Goal: Use online tool/utility: Use online tool/utility

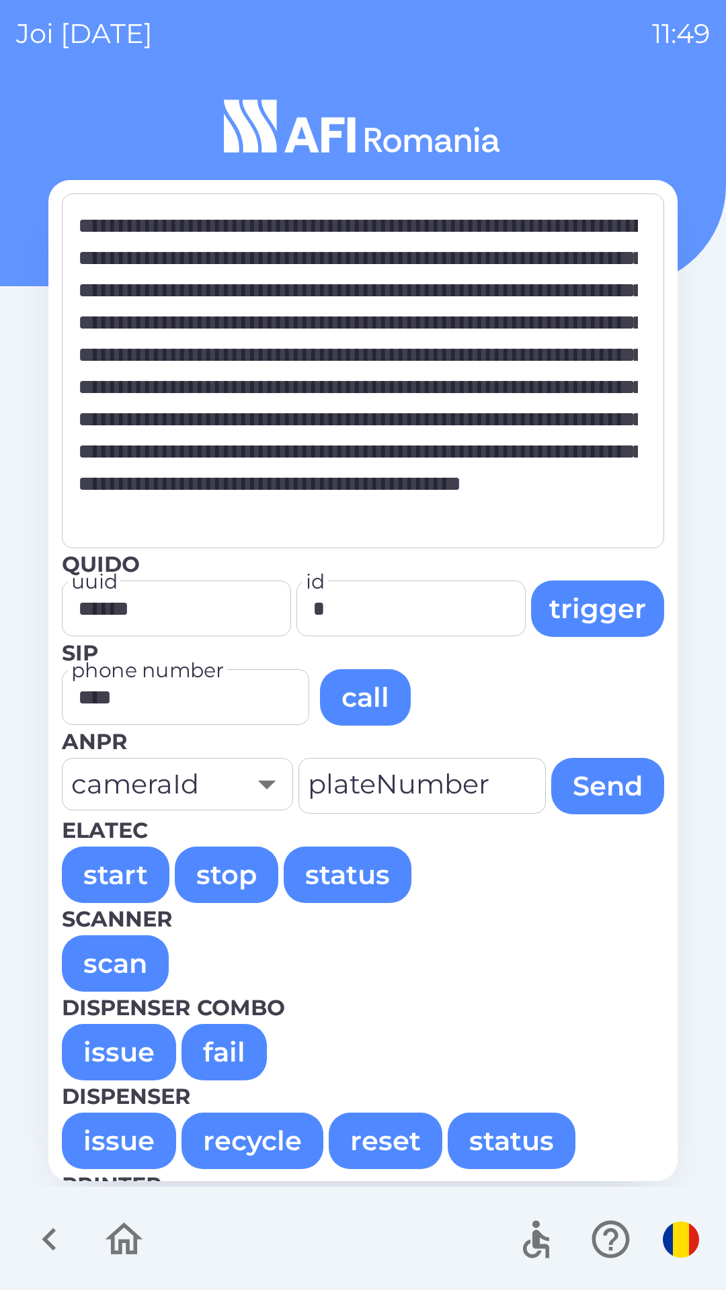
scroll to position [8414, 0]
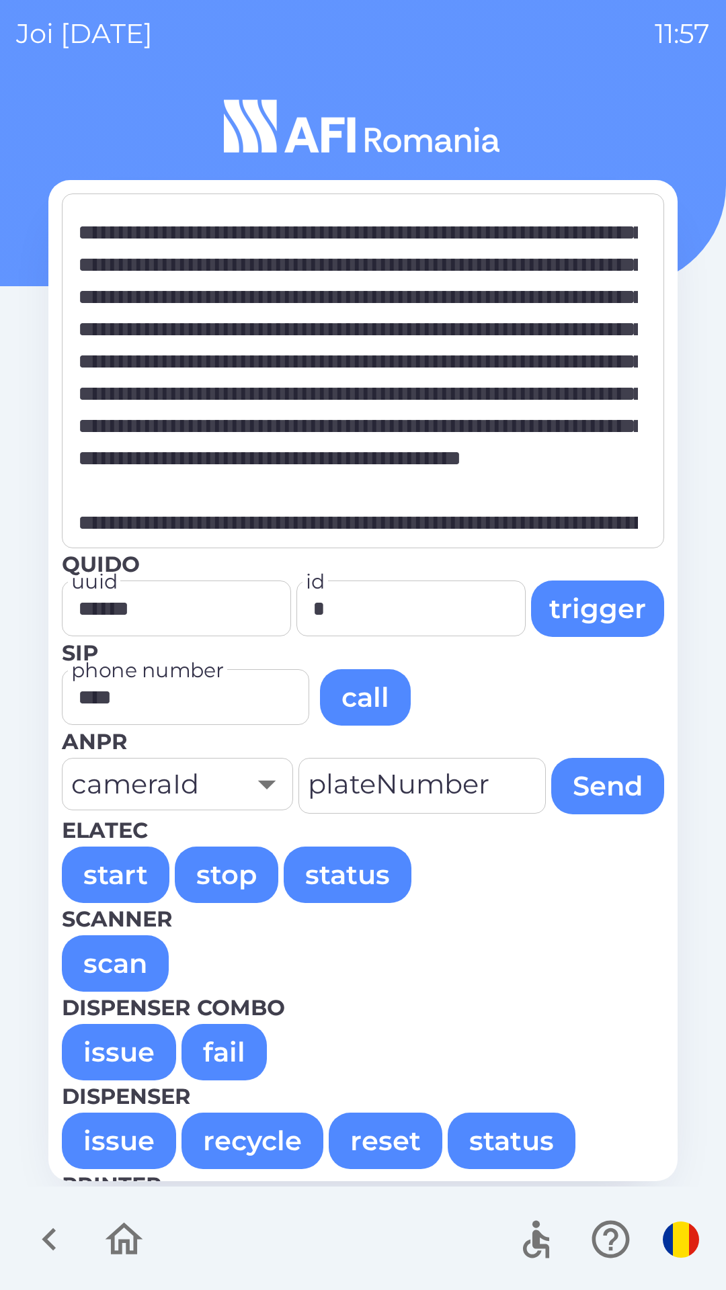
click at [109, 1058] on button "issue" at bounding box center [119, 1052] width 114 height 56
click at [95, 1045] on button "issue" at bounding box center [119, 1052] width 114 height 56
click at [103, 1075] on button "issue" at bounding box center [119, 1052] width 114 height 56
click at [116, 1028] on button "issue" at bounding box center [119, 1052] width 114 height 56
click at [116, 1043] on button "issue" at bounding box center [119, 1052] width 114 height 56
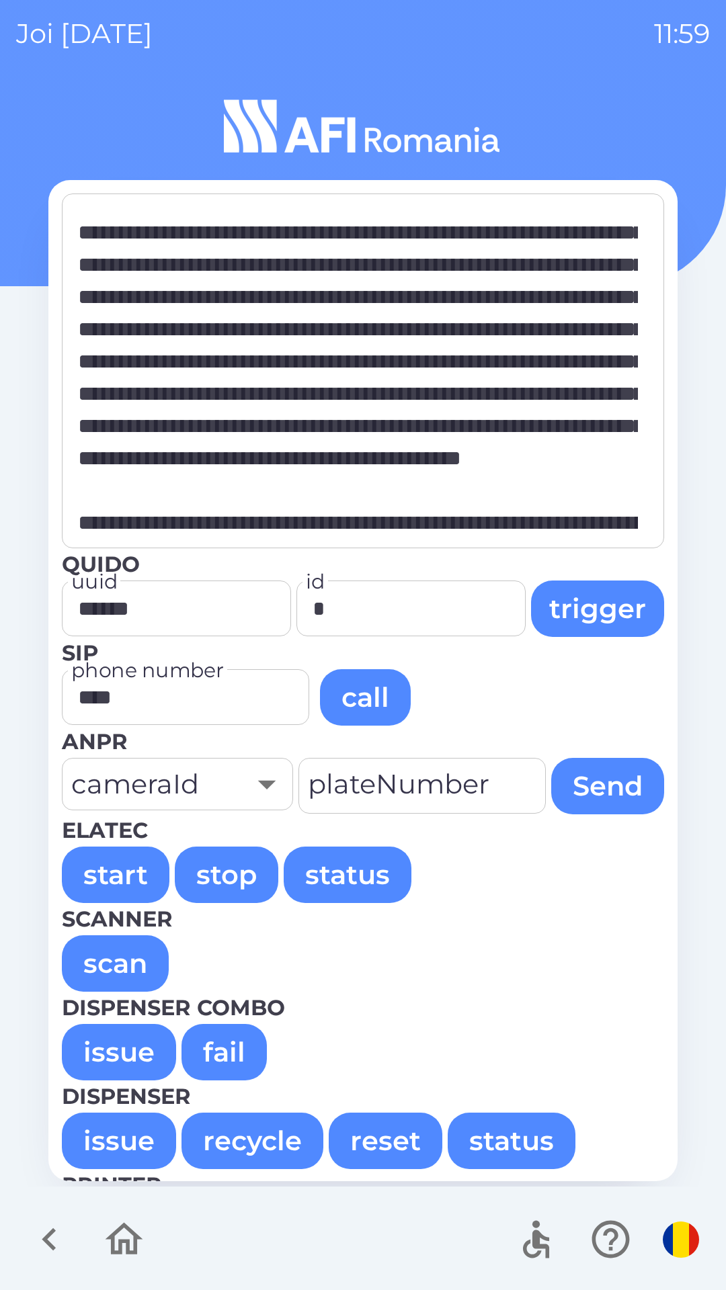
click at [116, 1046] on button "issue" at bounding box center [119, 1052] width 114 height 56
click at [108, 1041] on button "issue" at bounding box center [119, 1052] width 114 height 56
click at [110, 1044] on button "issue" at bounding box center [119, 1052] width 114 height 56
click at [118, 1065] on button "issue" at bounding box center [119, 1052] width 114 height 56
click at [106, 1042] on button "issue" at bounding box center [119, 1052] width 114 height 56
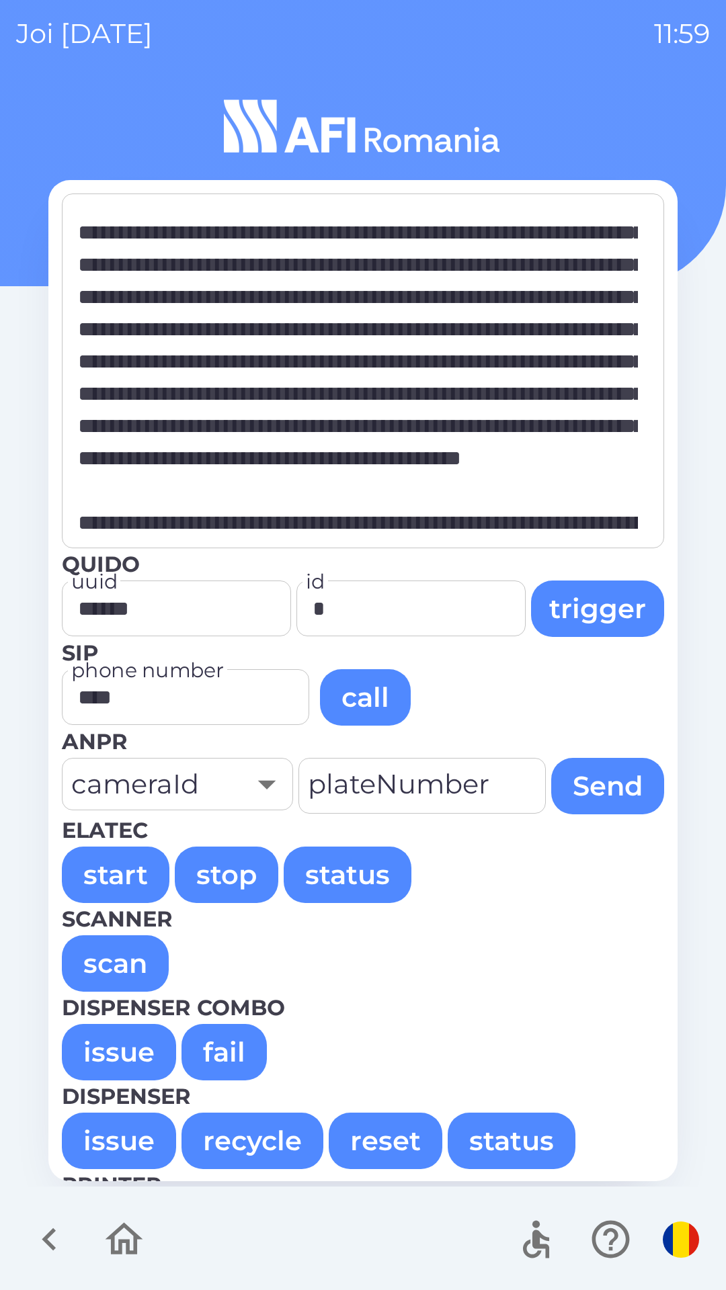
click at [116, 1040] on button "issue" at bounding box center [119, 1052] width 114 height 56
click at [106, 1055] on button "issue" at bounding box center [119, 1052] width 114 height 56
click at [106, 1056] on button "issue" at bounding box center [119, 1052] width 114 height 56
click at [111, 1044] on button "issue" at bounding box center [119, 1052] width 114 height 56
click at [104, 1045] on button "issue" at bounding box center [119, 1052] width 114 height 56
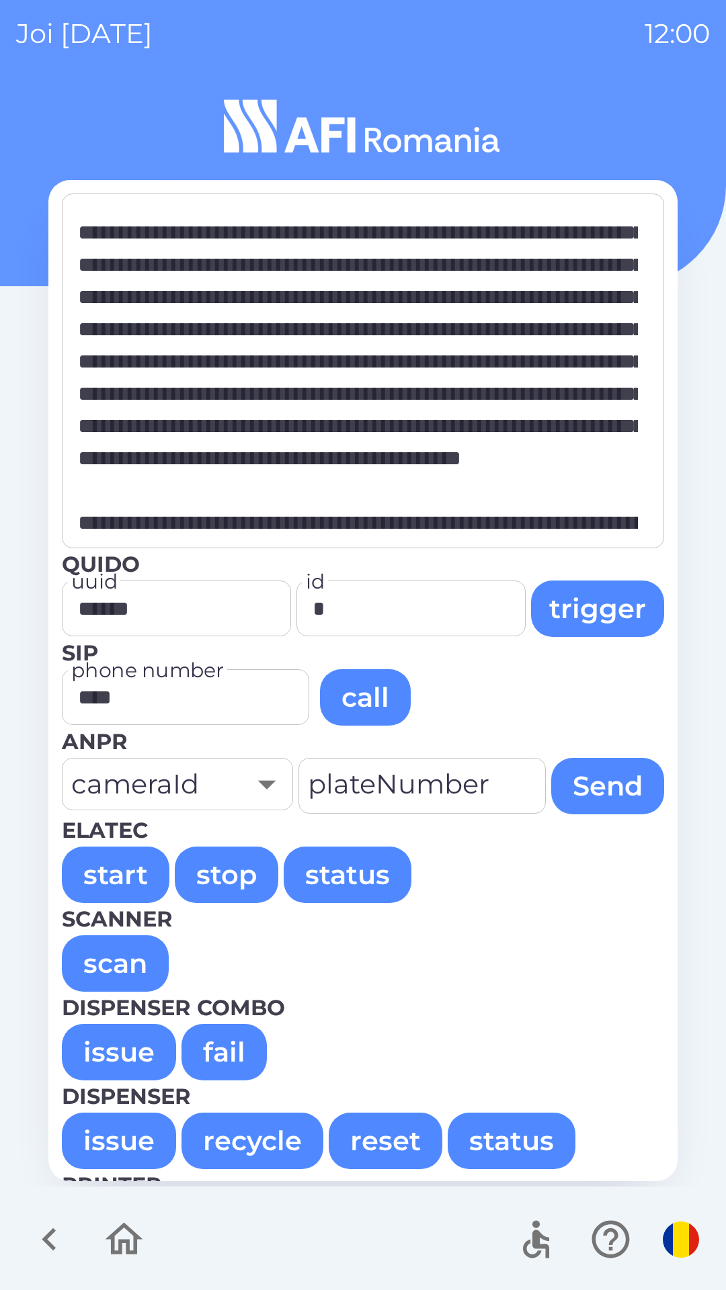
click at [116, 1055] on button "issue" at bounding box center [119, 1052] width 114 height 56
click at [117, 1055] on button "issue" at bounding box center [119, 1052] width 114 height 56
click at [119, 1055] on button "issue" at bounding box center [119, 1052] width 114 height 56
click at [95, 1038] on button "issue" at bounding box center [119, 1052] width 114 height 56
click at [107, 1038] on button "issue" at bounding box center [119, 1052] width 114 height 56
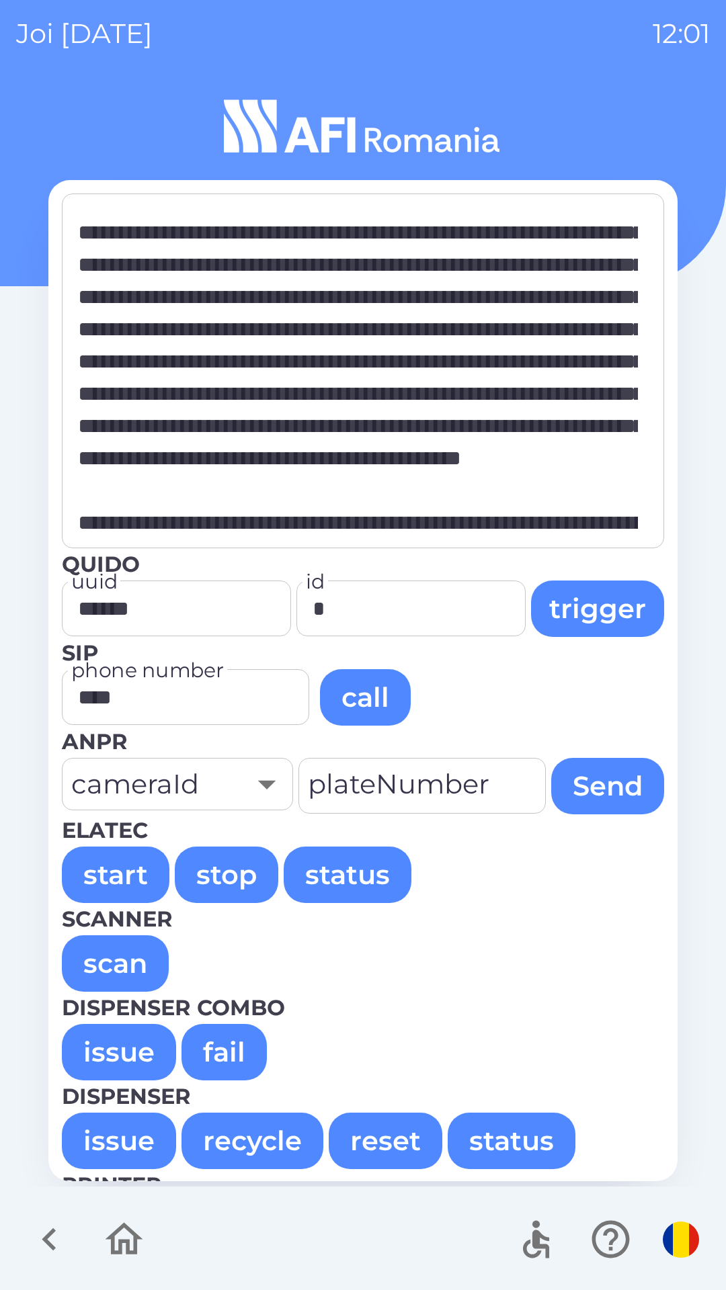
click at [106, 1052] on button "issue" at bounding box center [119, 1052] width 114 height 56
click at [106, 1059] on button "issue" at bounding box center [119, 1052] width 114 height 56
click at [110, 1046] on button "issue" at bounding box center [119, 1052] width 114 height 56
click at [118, 1041] on button "issue" at bounding box center [119, 1052] width 114 height 56
click at [118, 1040] on button "issue" at bounding box center [119, 1052] width 114 height 56
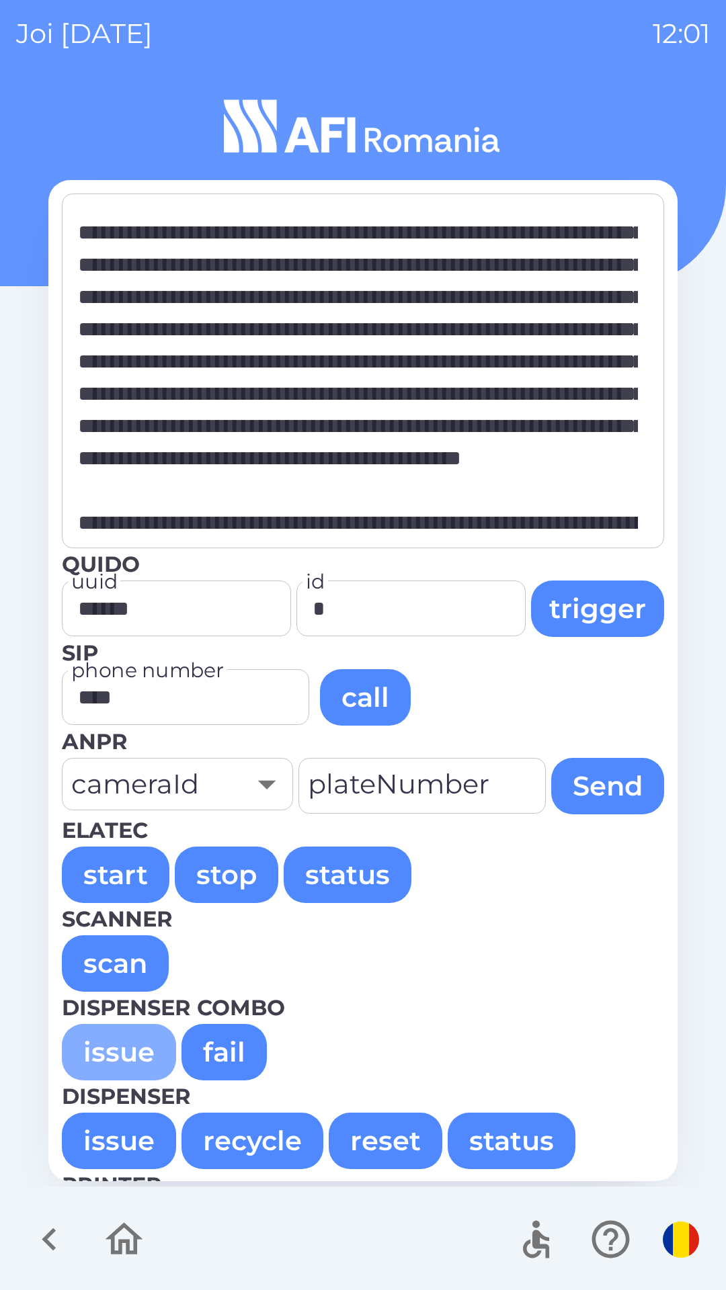
click at [104, 1055] on button "issue" at bounding box center [119, 1052] width 114 height 56
click at [122, 1046] on button "issue" at bounding box center [119, 1052] width 114 height 56
click at [97, 1037] on button "issue" at bounding box center [119, 1052] width 114 height 56
click at [108, 1057] on button "issue" at bounding box center [119, 1052] width 114 height 56
click at [110, 1051] on button "issue" at bounding box center [119, 1052] width 114 height 56
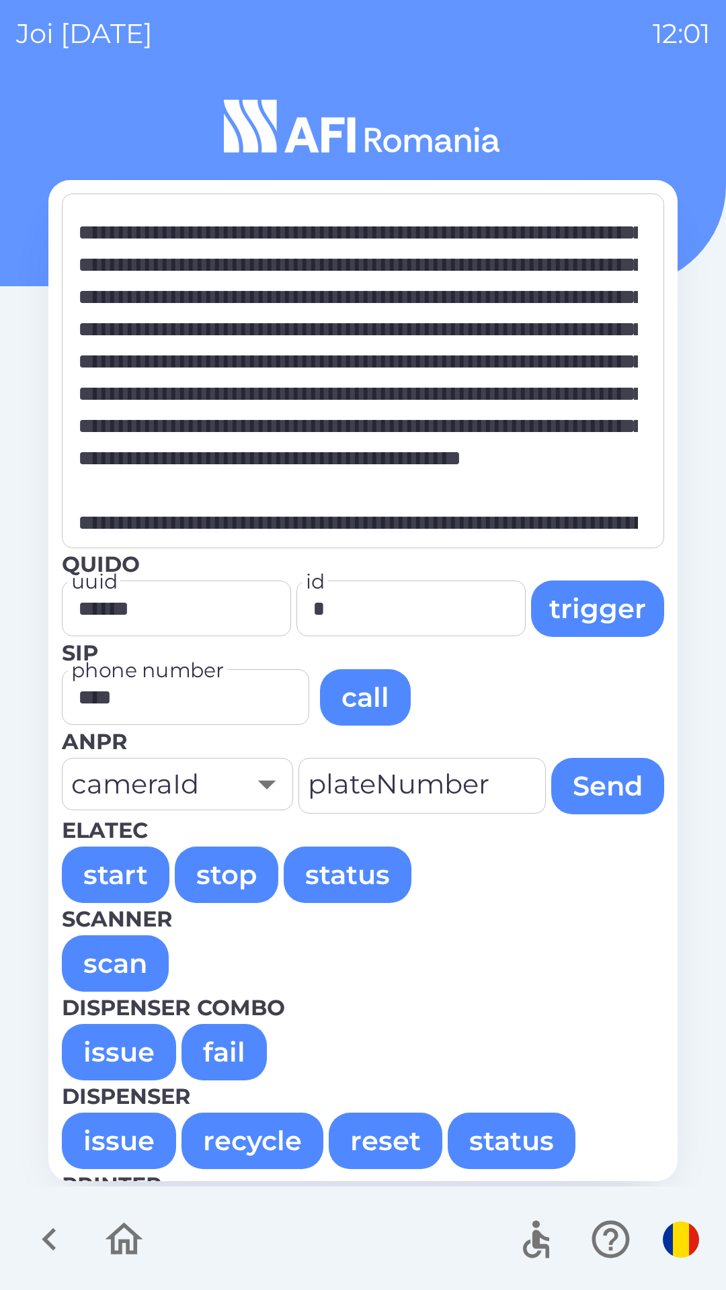
click at [105, 1044] on button "issue" at bounding box center [119, 1052] width 114 height 56
click at [110, 1044] on button "issue" at bounding box center [119, 1052] width 114 height 56
click at [105, 1046] on button "issue" at bounding box center [119, 1052] width 114 height 56
click at [110, 1046] on button "issue" at bounding box center [119, 1052] width 114 height 56
click at [95, 1051] on button "issue" at bounding box center [119, 1052] width 114 height 56
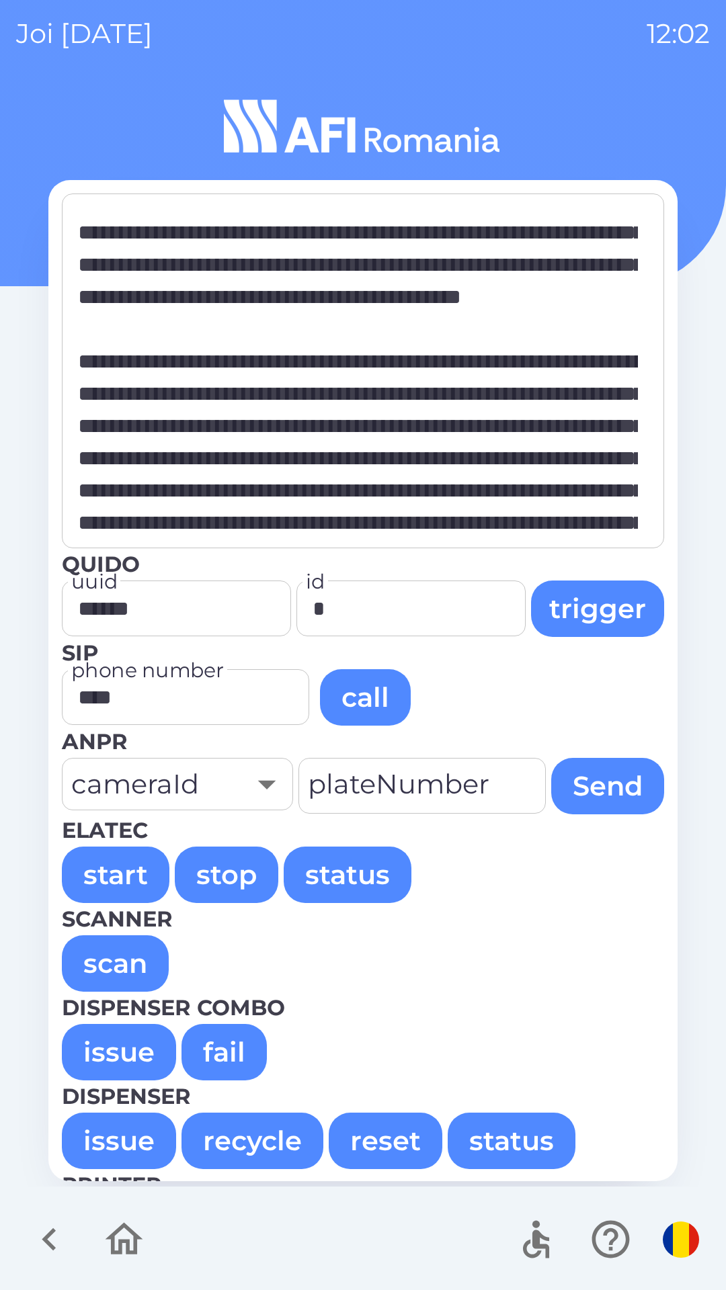
scroll to position [42479, 0]
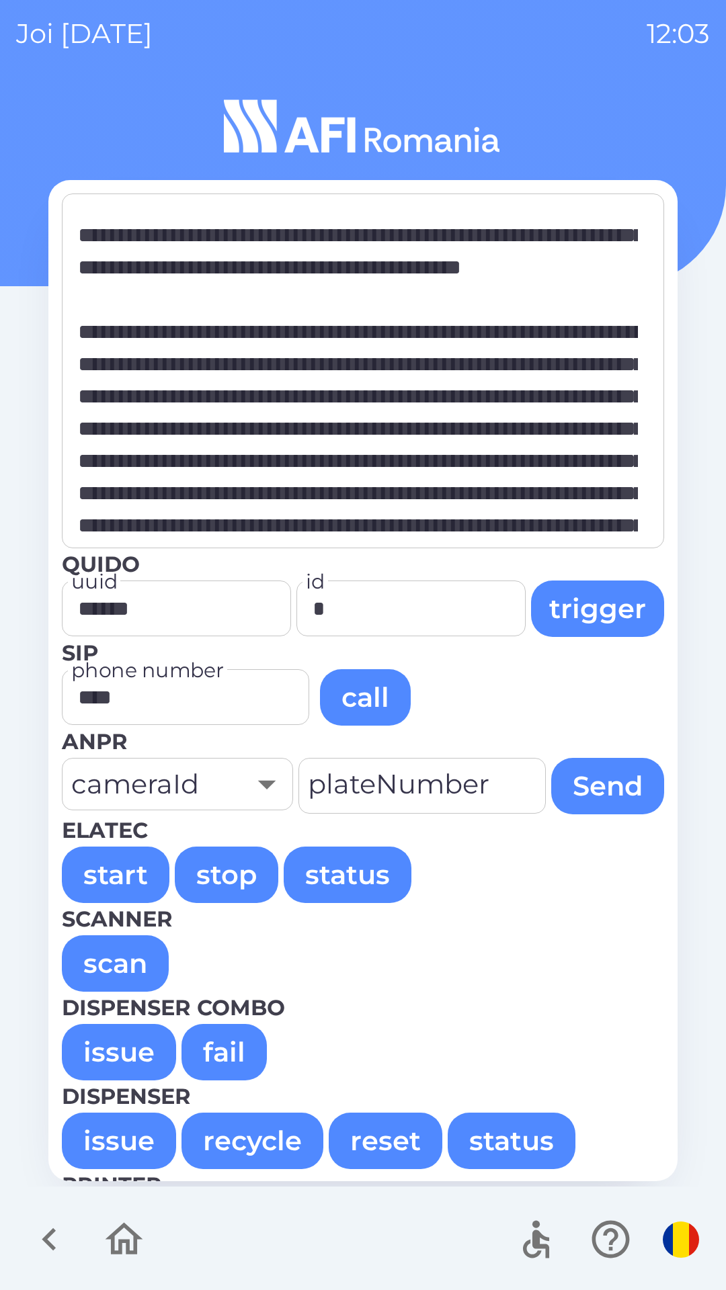
click at [101, 1061] on button "issue" at bounding box center [119, 1052] width 114 height 56
click at [104, 1053] on button "issue" at bounding box center [119, 1052] width 114 height 56
click at [117, 1053] on button "issue" at bounding box center [119, 1052] width 114 height 56
click at [103, 1051] on button "issue" at bounding box center [119, 1052] width 114 height 56
click at [109, 1044] on button "issue" at bounding box center [119, 1052] width 114 height 56
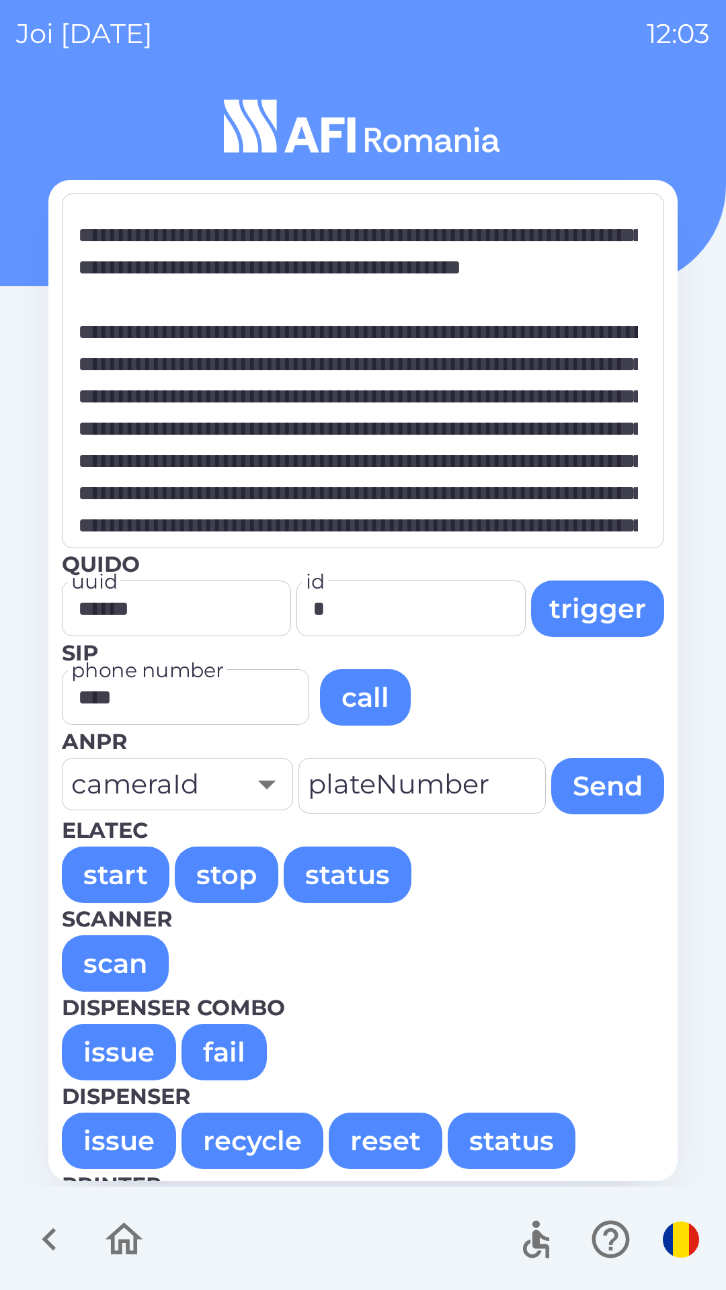
click at [118, 1053] on button "issue" at bounding box center [119, 1052] width 114 height 56
click at [117, 1041] on button "issue" at bounding box center [119, 1052] width 114 height 56
click at [108, 1055] on button "issue" at bounding box center [119, 1052] width 114 height 56
click at [118, 1051] on button "issue" at bounding box center [119, 1052] width 114 height 56
click at [130, 1042] on button "issue" at bounding box center [119, 1052] width 114 height 56
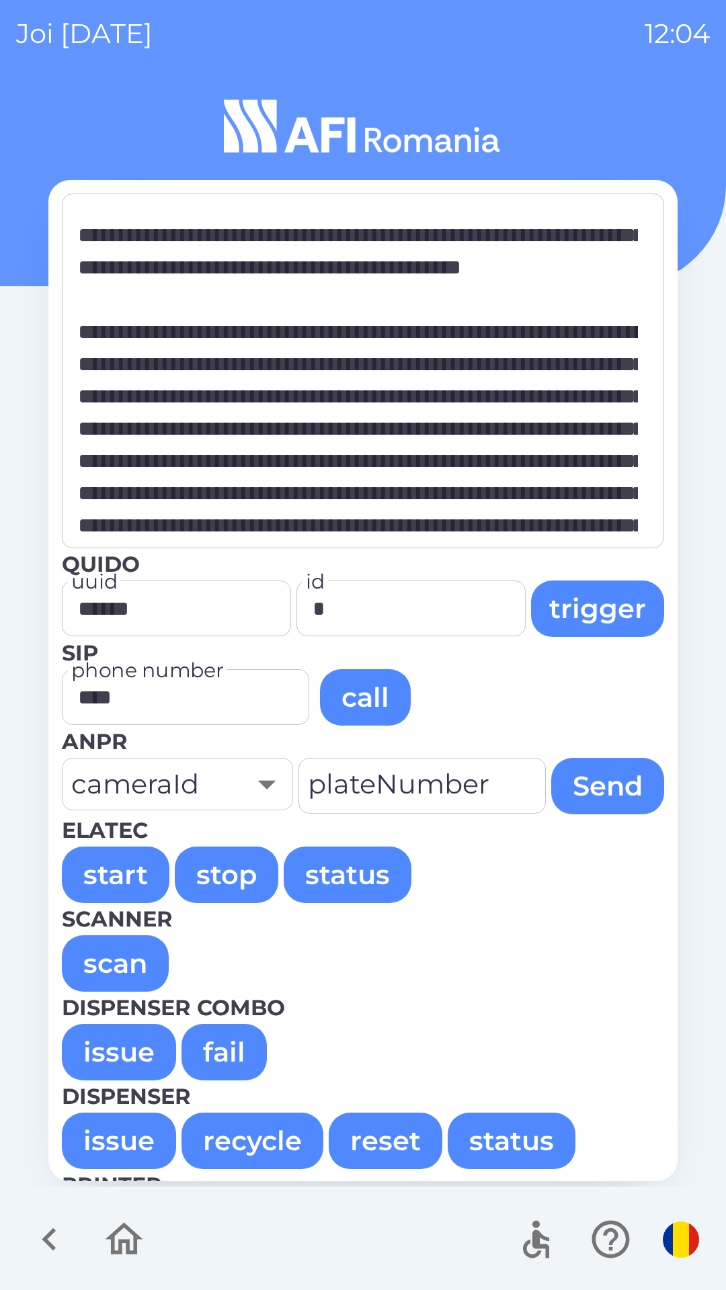
click at [118, 1053] on button "issue" at bounding box center [119, 1052] width 114 height 56
click at [108, 1054] on button "issue" at bounding box center [119, 1052] width 114 height 56
click at [132, 1055] on button "issue" at bounding box center [119, 1052] width 114 height 56
click at [103, 1055] on button "issue" at bounding box center [119, 1052] width 114 height 56
click at [119, 1050] on button "issue" at bounding box center [119, 1052] width 114 height 56
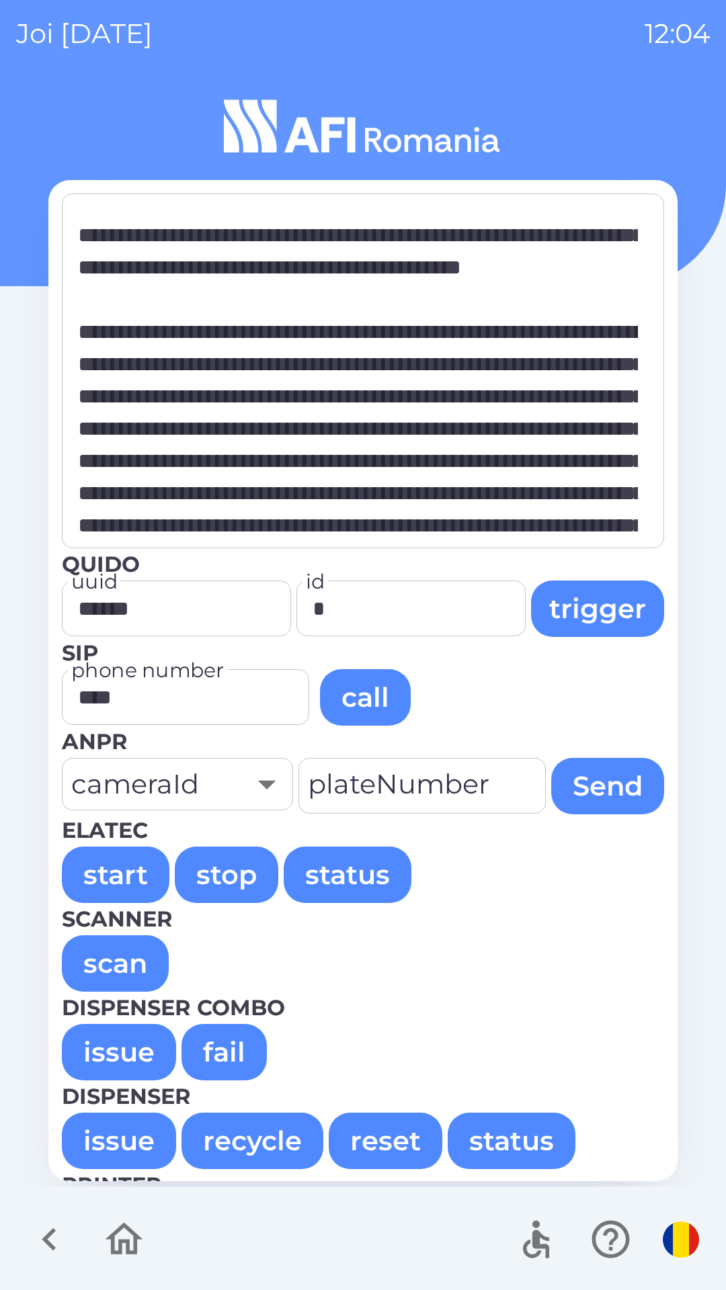
click at [120, 1055] on button "issue" at bounding box center [119, 1052] width 114 height 56
click at [130, 1051] on button "issue" at bounding box center [119, 1052] width 114 height 56
click at [120, 1052] on button "issue" at bounding box center [119, 1052] width 114 height 56
click at [124, 1041] on button "issue" at bounding box center [119, 1052] width 114 height 56
click at [122, 1046] on button "issue" at bounding box center [119, 1052] width 114 height 56
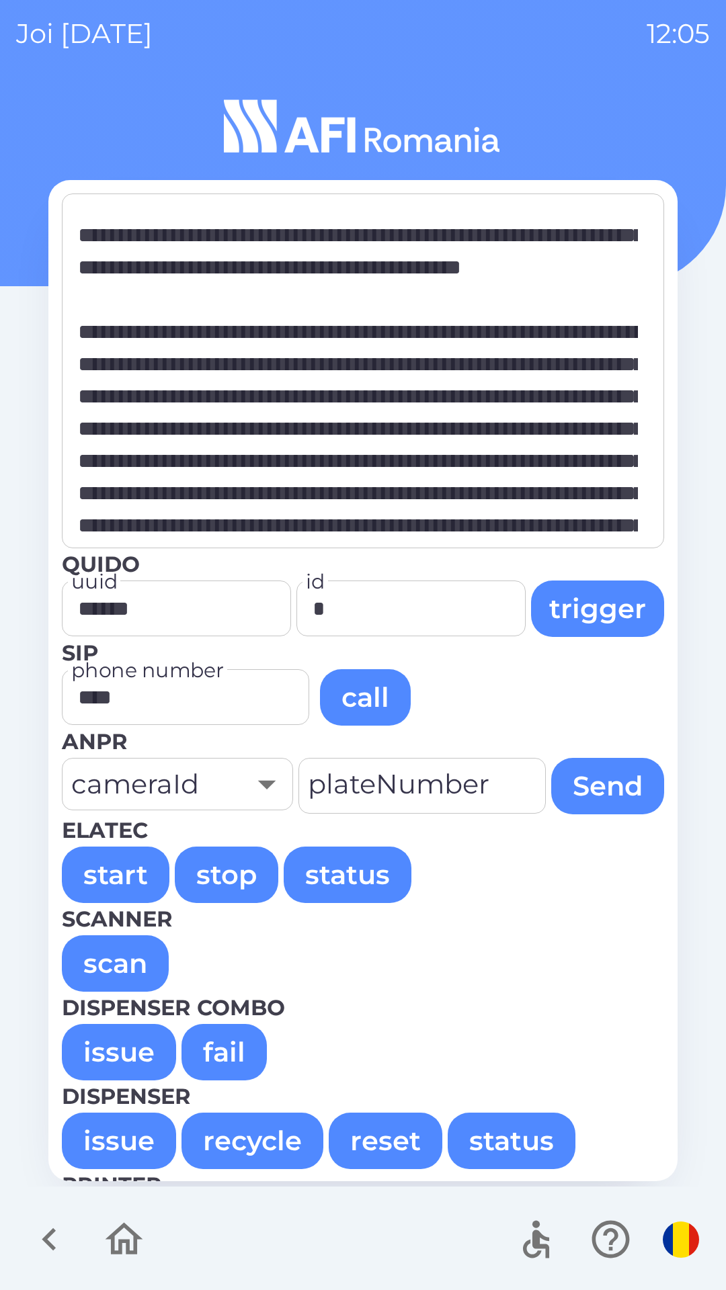
click at [110, 1055] on button "issue" at bounding box center [119, 1052] width 114 height 56
click at [122, 1045] on button "issue" at bounding box center [119, 1052] width 114 height 56
click at [131, 1043] on button "issue" at bounding box center [119, 1052] width 114 height 56
click at [105, 1055] on button "issue" at bounding box center [119, 1052] width 114 height 56
click at [105, 1054] on button "issue" at bounding box center [119, 1052] width 114 height 56
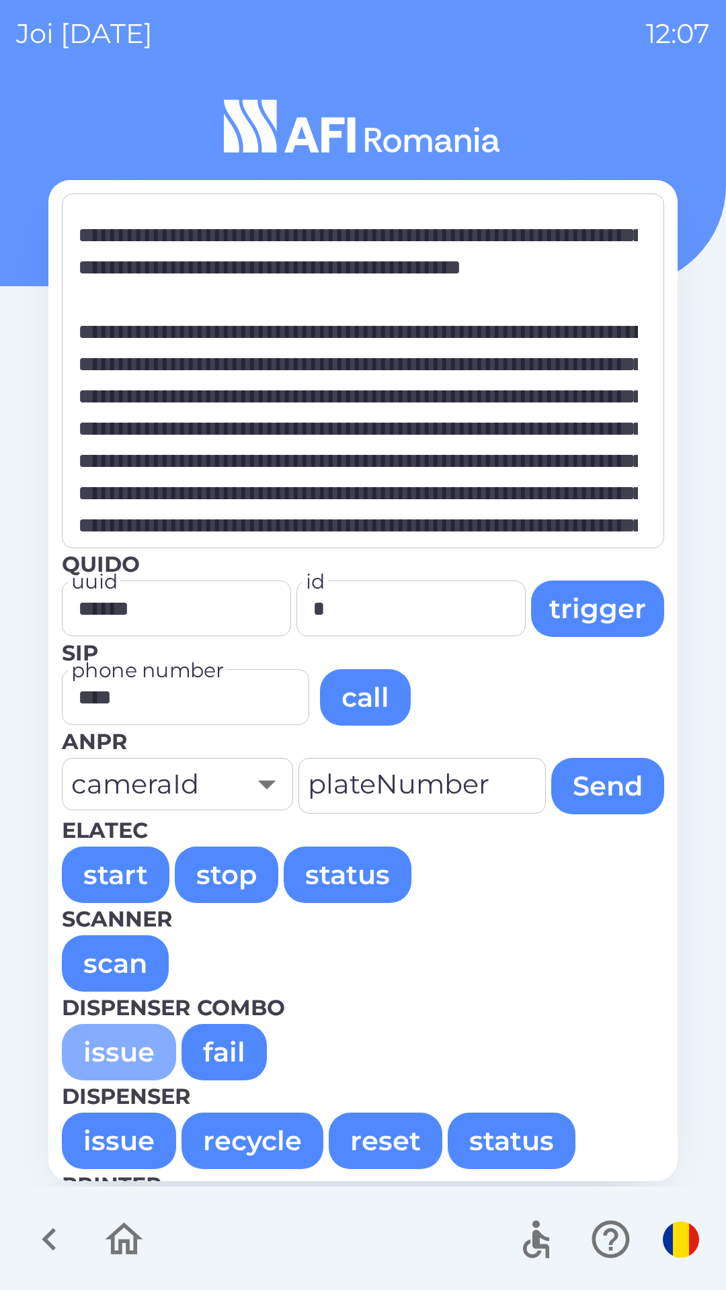
click at [96, 1046] on button "issue" at bounding box center [119, 1052] width 114 height 56
click at [117, 1055] on button "issue" at bounding box center [119, 1052] width 114 height 56
click at [122, 1044] on button "issue" at bounding box center [119, 1052] width 114 height 56
click at [111, 1065] on button "issue" at bounding box center [119, 1052] width 114 height 56
click at [107, 1055] on button "issue" at bounding box center [119, 1052] width 114 height 56
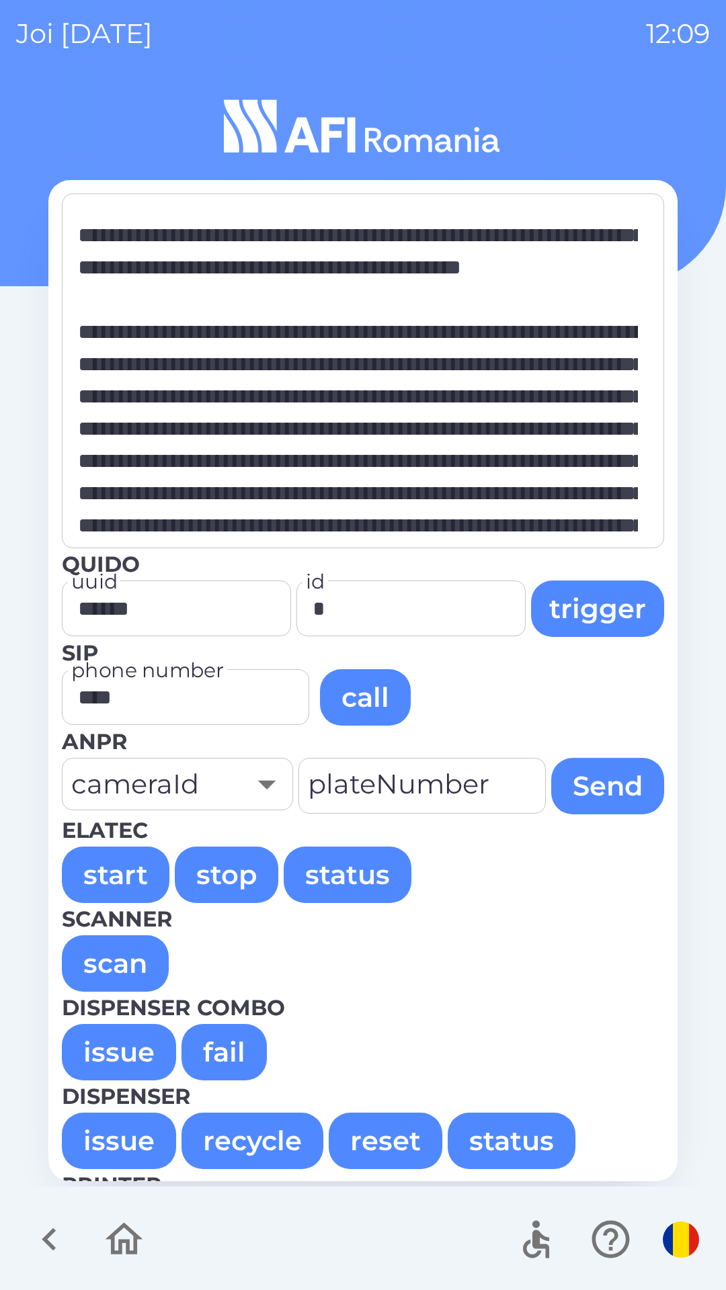
click at [130, 1046] on button "issue" at bounding box center [119, 1052] width 114 height 56
click at [132, 1057] on button "issue" at bounding box center [119, 1052] width 114 height 56
click at [137, 1054] on button "issue" at bounding box center [119, 1052] width 114 height 56
click at [130, 1058] on button "issue" at bounding box center [119, 1052] width 114 height 56
click at [104, 1057] on button "issue" at bounding box center [119, 1052] width 114 height 56
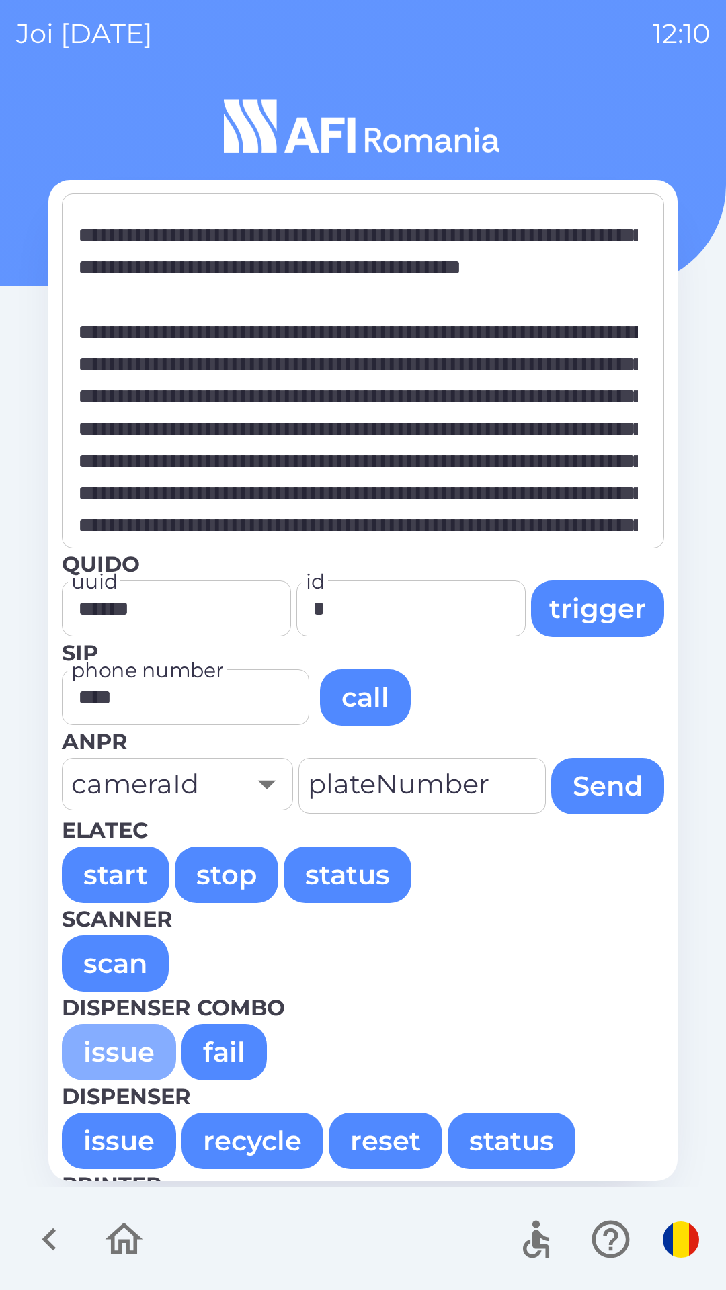
click at [116, 1051] on button "issue" at bounding box center [119, 1052] width 114 height 56
click at [110, 1038] on button "issue" at bounding box center [119, 1052] width 114 height 56
click at [108, 1056] on button "issue" at bounding box center [119, 1052] width 114 height 56
click at [119, 1041] on button "issue" at bounding box center [119, 1052] width 114 height 56
click at [124, 1040] on button "issue" at bounding box center [119, 1052] width 114 height 56
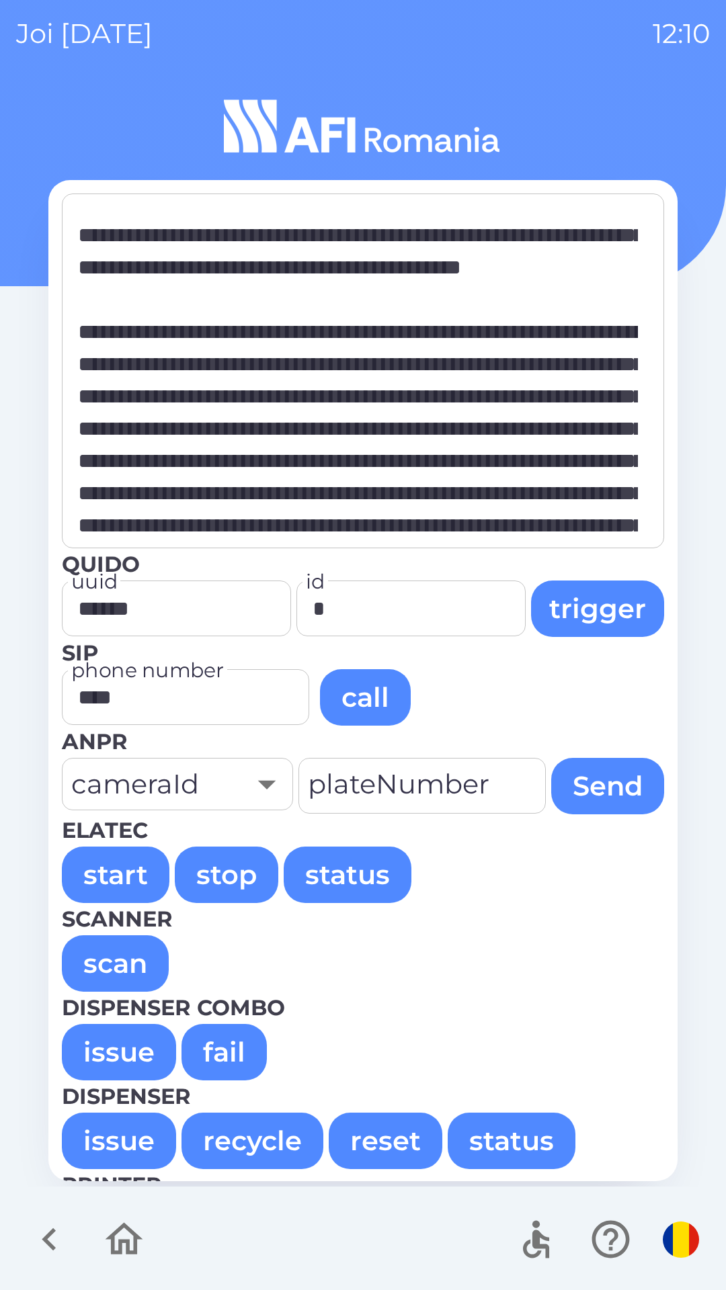
click at [109, 1059] on button "issue" at bounding box center [119, 1052] width 114 height 56
click at [122, 1052] on button "issue" at bounding box center [119, 1052] width 114 height 56
click at [123, 1052] on button "issue" at bounding box center [119, 1052] width 114 height 56
click at [130, 1054] on button "issue" at bounding box center [119, 1052] width 114 height 56
click at [108, 1059] on button "issue" at bounding box center [119, 1052] width 114 height 56
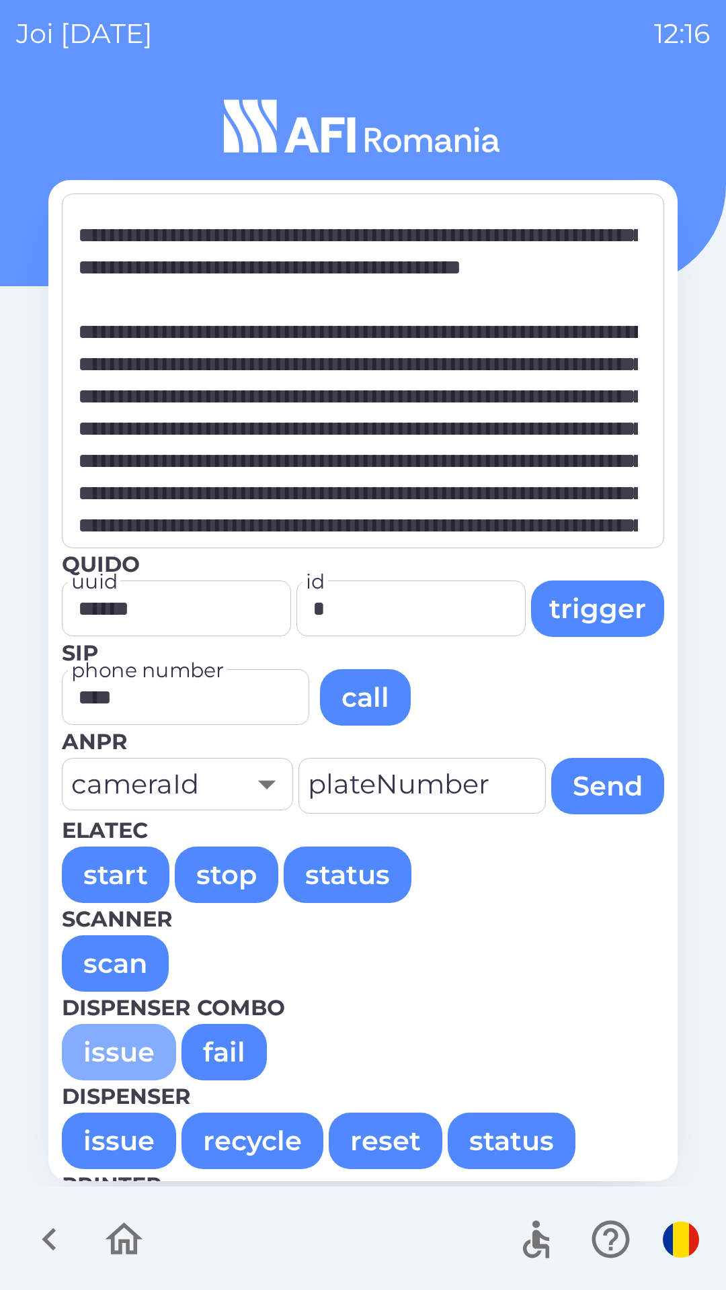
click at [118, 1057] on button "issue" at bounding box center [119, 1052] width 114 height 56
click at [116, 1059] on button "issue" at bounding box center [119, 1052] width 114 height 56
click at [124, 1044] on button "issue" at bounding box center [119, 1052] width 114 height 56
click at [90, 1041] on button "issue" at bounding box center [119, 1052] width 114 height 56
click at [114, 1056] on button "issue" at bounding box center [119, 1052] width 114 height 56
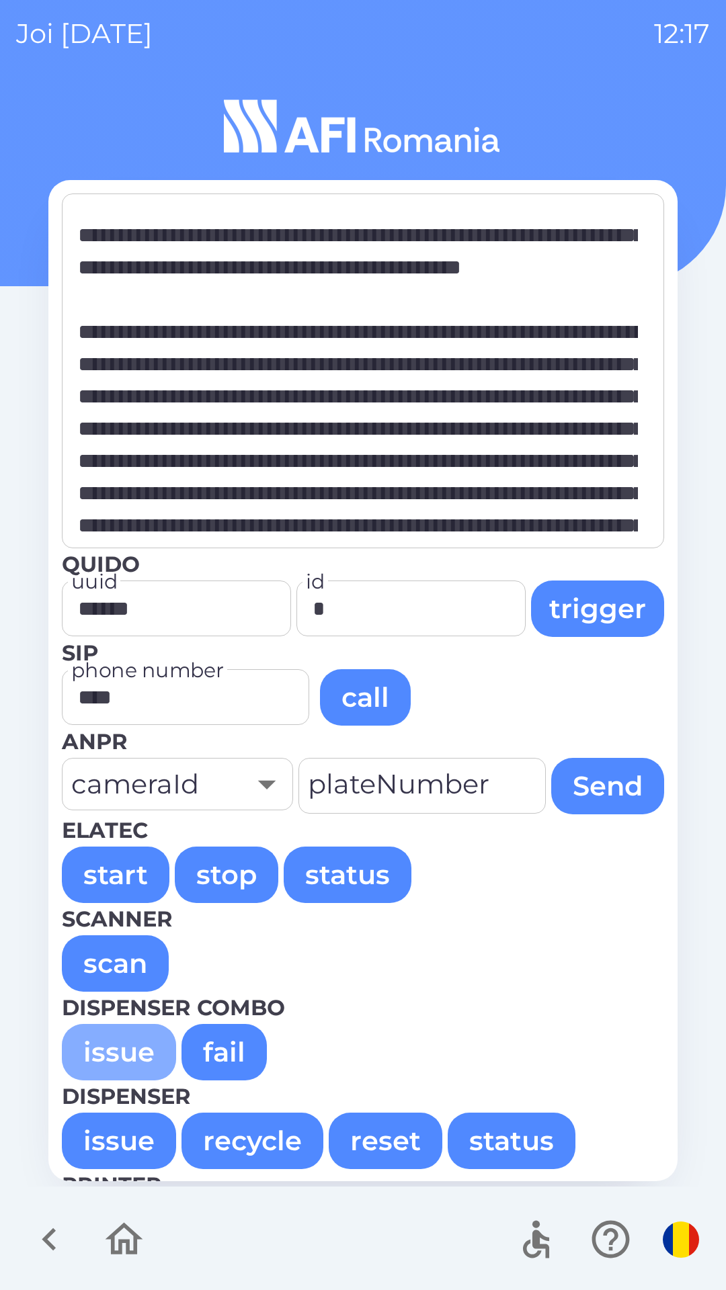
click at [122, 1056] on button "issue" at bounding box center [119, 1052] width 114 height 56
click at [124, 1053] on button "issue" at bounding box center [119, 1052] width 114 height 56
click at [118, 1055] on button "issue" at bounding box center [119, 1052] width 114 height 56
click at [122, 1042] on button "issue" at bounding box center [119, 1052] width 114 height 56
click at [124, 1053] on button "issue" at bounding box center [119, 1052] width 114 height 56
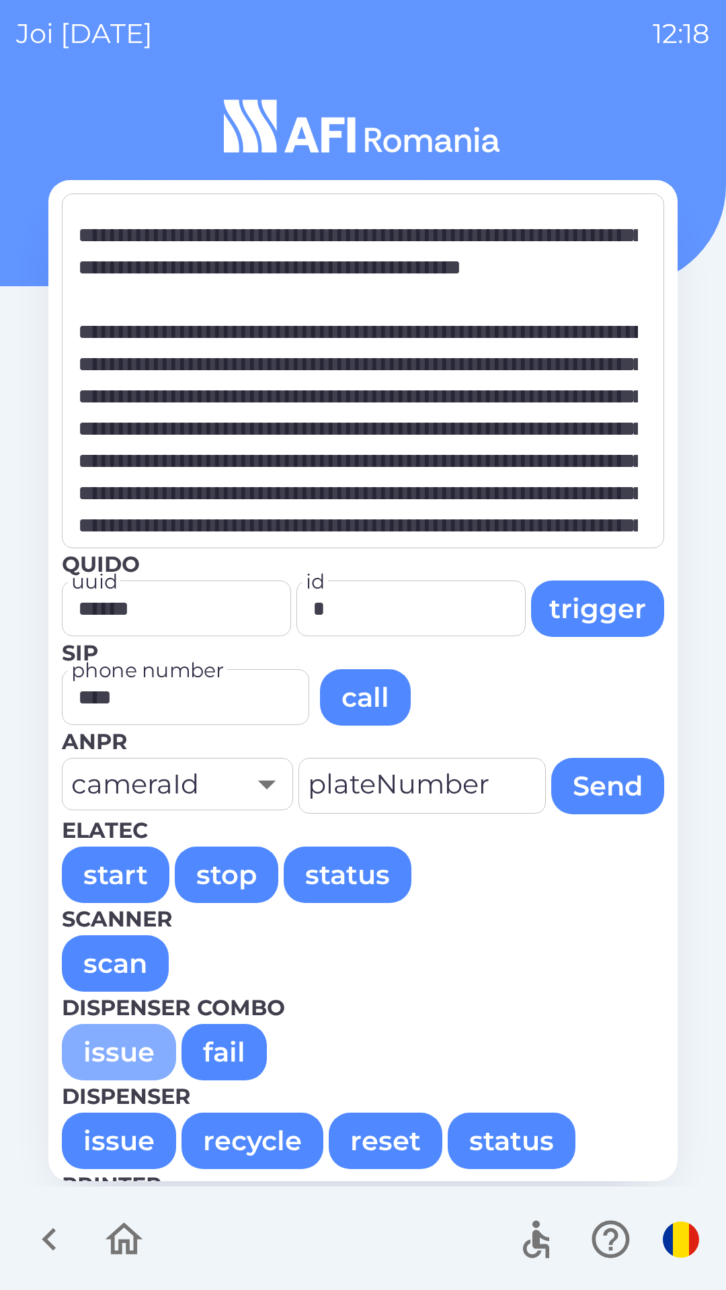
click at [118, 1059] on button "issue" at bounding box center [119, 1052] width 114 height 56
click at [110, 874] on button "start" at bounding box center [116, 875] width 108 height 56
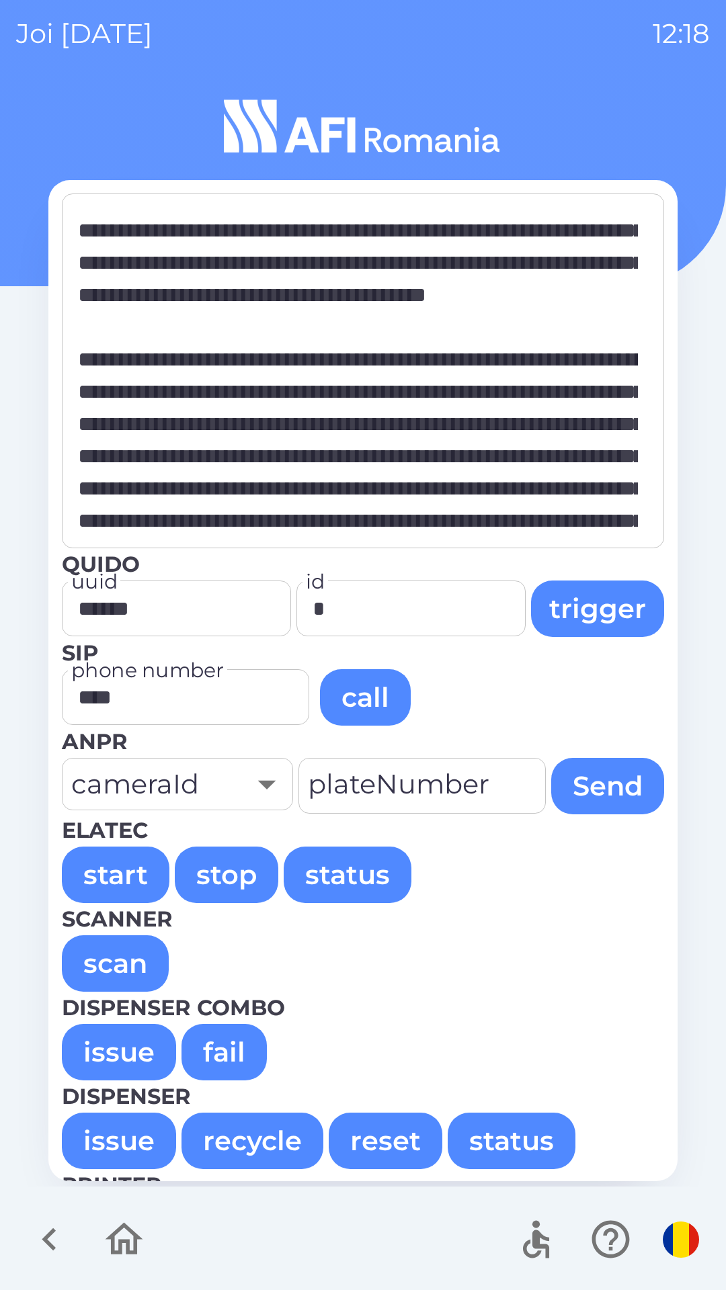
scroll to position [46472, 0]
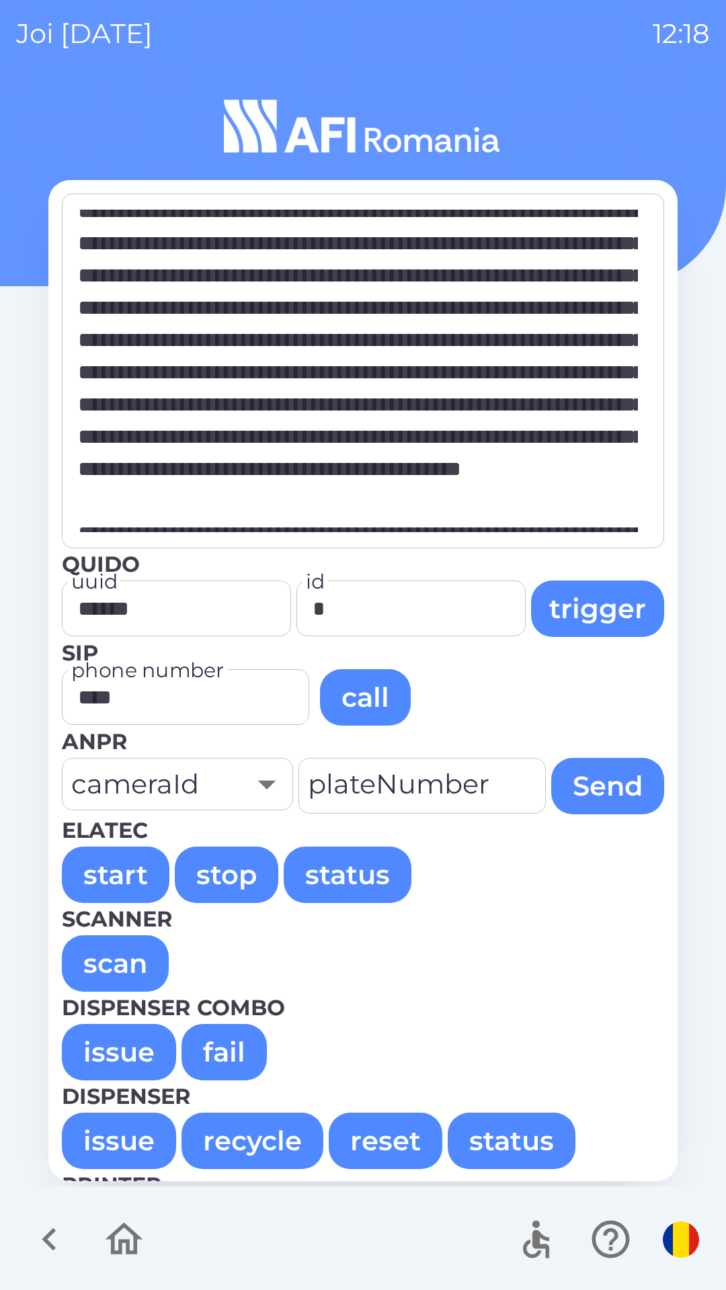
click at [112, 868] on button "start" at bounding box center [116, 875] width 108 height 56
click at [104, 874] on button "start" at bounding box center [116, 875] width 108 height 56
click at [120, 876] on button "start" at bounding box center [116, 875] width 108 height 56
click at [135, 873] on button "start" at bounding box center [116, 875] width 108 height 56
click at [96, 872] on button "start" at bounding box center [116, 875] width 108 height 56
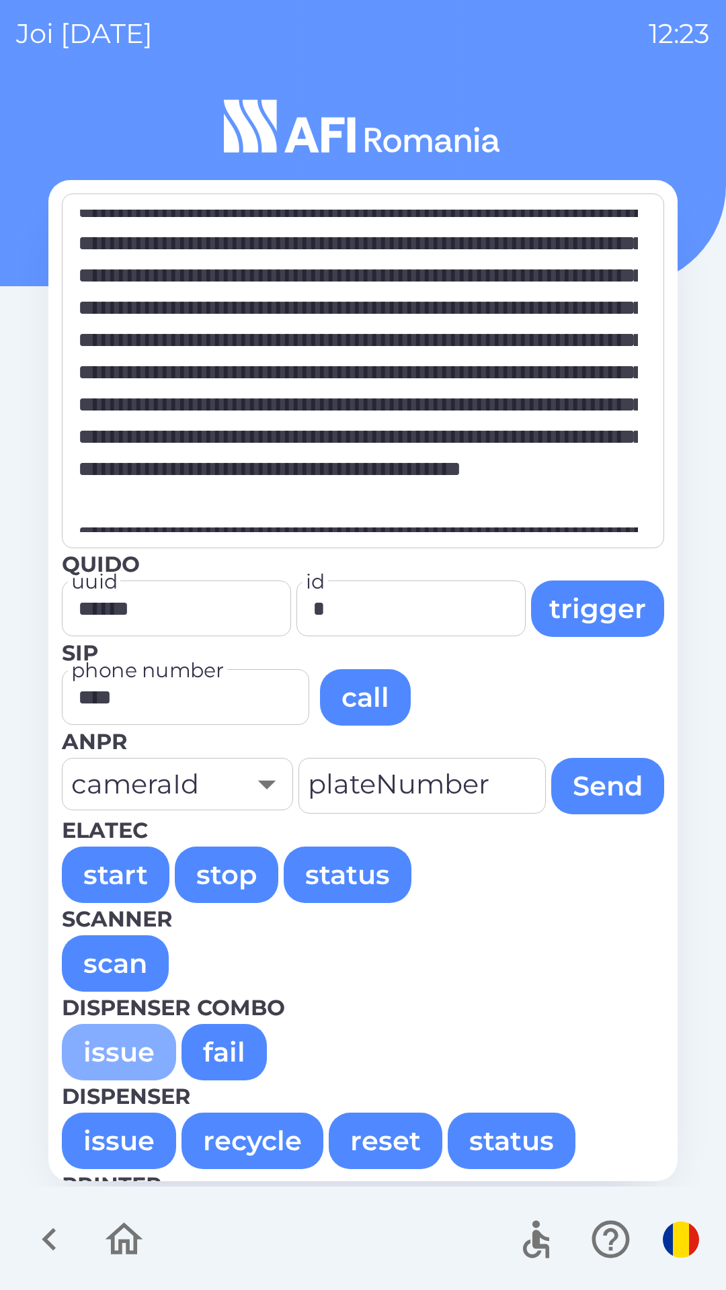
click at [104, 1044] on button "issue" at bounding box center [119, 1052] width 114 height 56
click at [106, 1055] on button "issue" at bounding box center [119, 1052] width 114 height 56
click at [119, 1066] on button "issue" at bounding box center [119, 1052] width 114 height 56
click at [134, 1058] on button "issue" at bounding box center [119, 1052] width 114 height 56
click at [97, 1053] on button "issue" at bounding box center [119, 1052] width 114 height 56
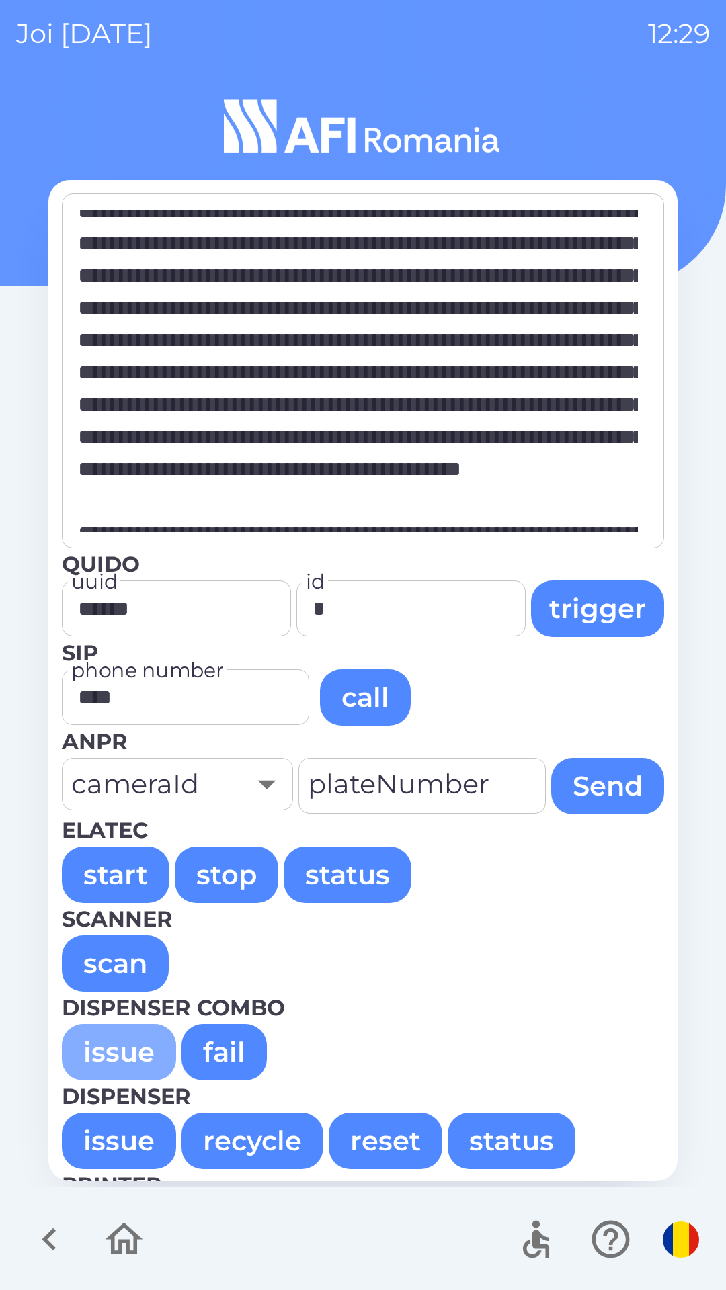
click at [94, 1051] on button "issue" at bounding box center [119, 1052] width 114 height 56
click at [106, 1055] on button "issue" at bounding box center [119, 1052] width 114 height 56
click at [94, 1047] on button "issue" at bounding box center [119, 1052] width 114 height 56
click at [227, 876] on button "stop" at bounding box center [227, 875] width 104 height 56
click at [106, 1065] on button "issue" at bounding box center [119, 1052] width 114 height 56
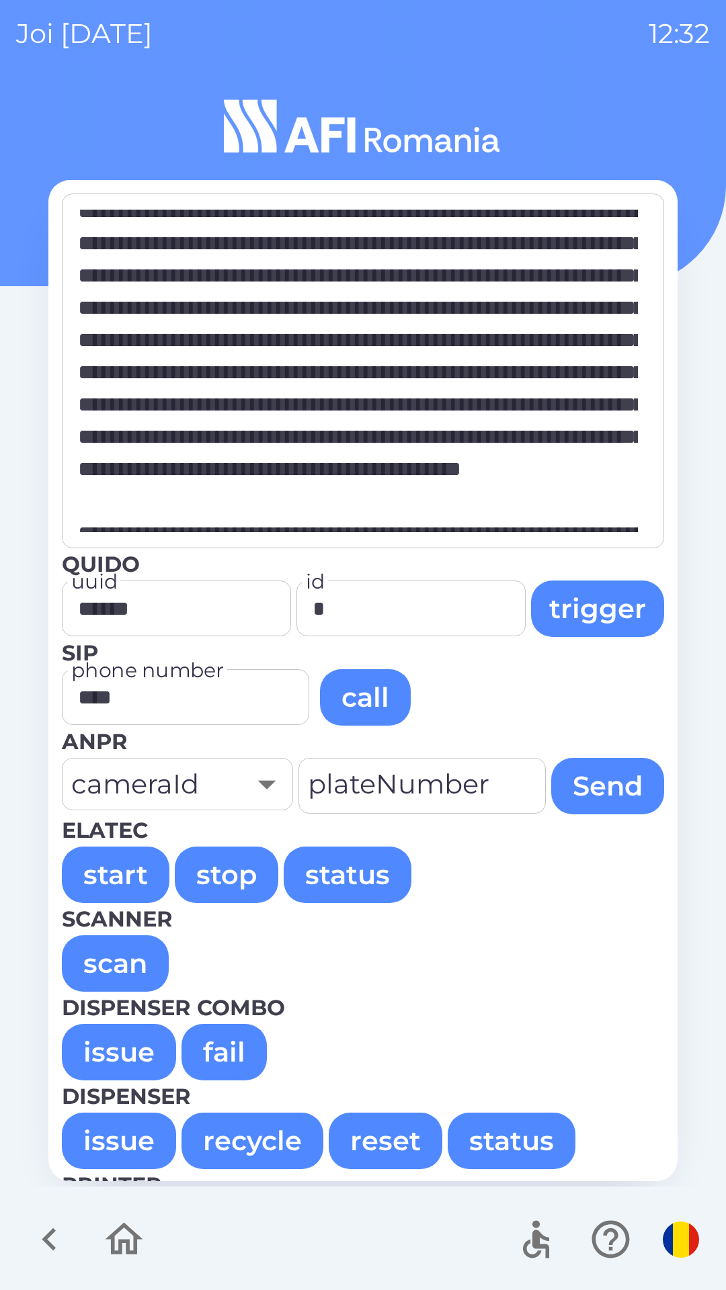
click at [77, 859] on button "start" at bounding box center [116, 875] width 108 height 56
click at [102, 1049] on button "issue" at bounding box center [119, 1052] width 114 height 56
click at [213, 880] on button "stop" at bounding box center [227, 875] width 104 height 56
click at [105, 1053] on button "issue" at bounding box center [119, 1052] width 114 height 56
click at [226, 877] on button "stop" at bounding box center [227, 875] width 104 height 56
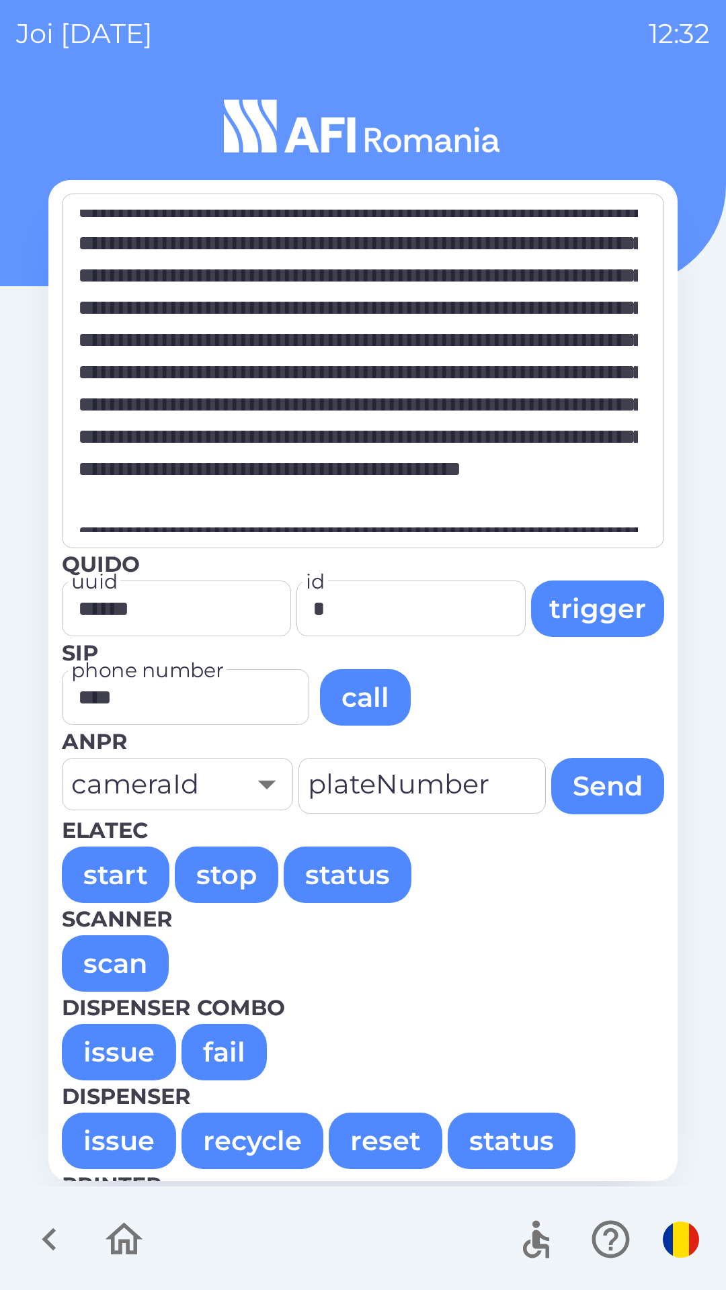
click at [123, 1057] on button "issue" at bounding box center [119, 1052] width 114 height 56
click at [107, 1042] on button "issue" at bounding box center [119, 1052] width 114 height 56
click at [106, 1046] on button "issue" at bounding box center [119, 1052] width 114 height 56
